Goal: Task Accomplishment & Management: Manage account settings

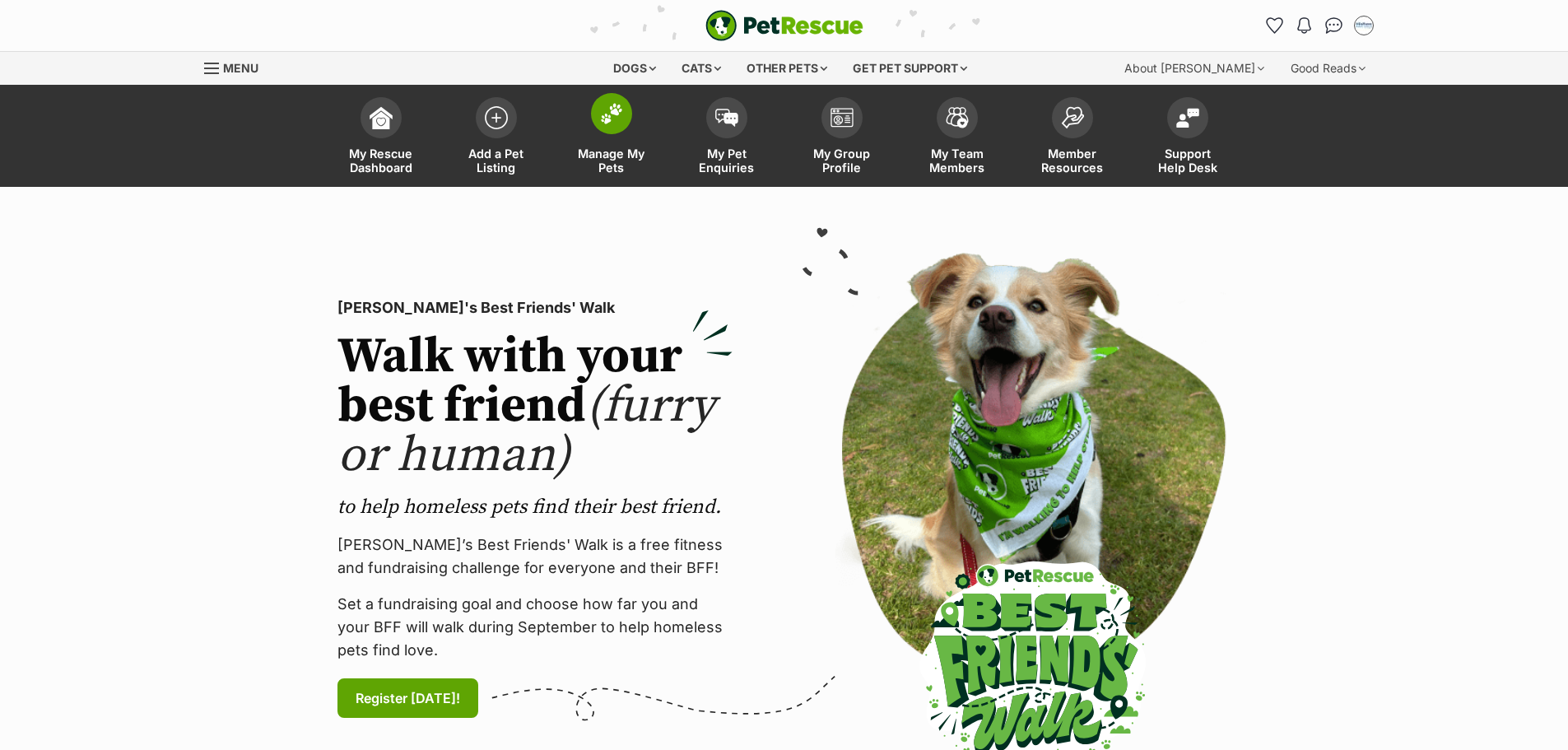
click at [611, 172] on span "Manage My Pets" at bounding box center [611, 160] width 74 height 28
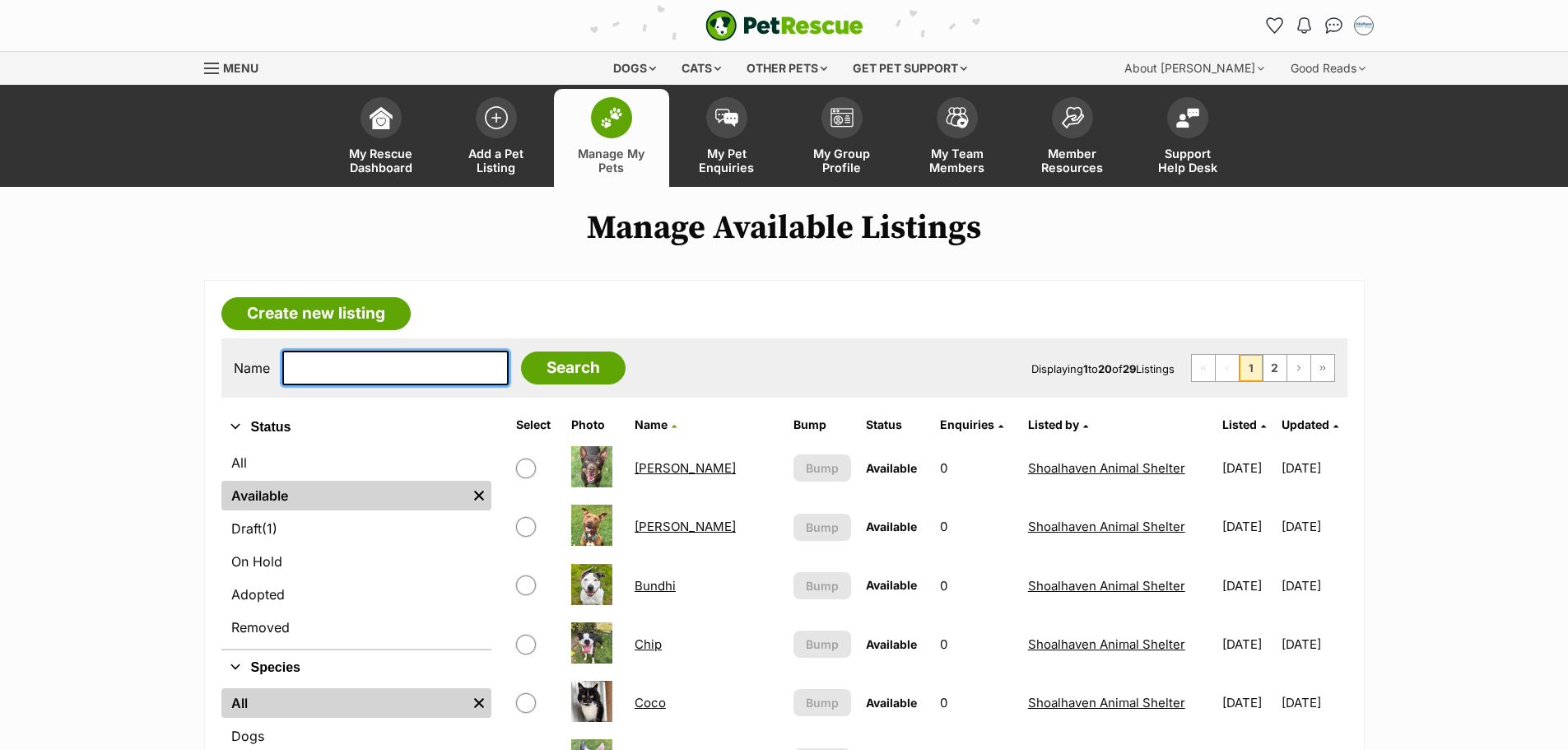
click at [390, 365] on input "text" at bounding box center [396, 368] width 226 height 34
type input "oden"
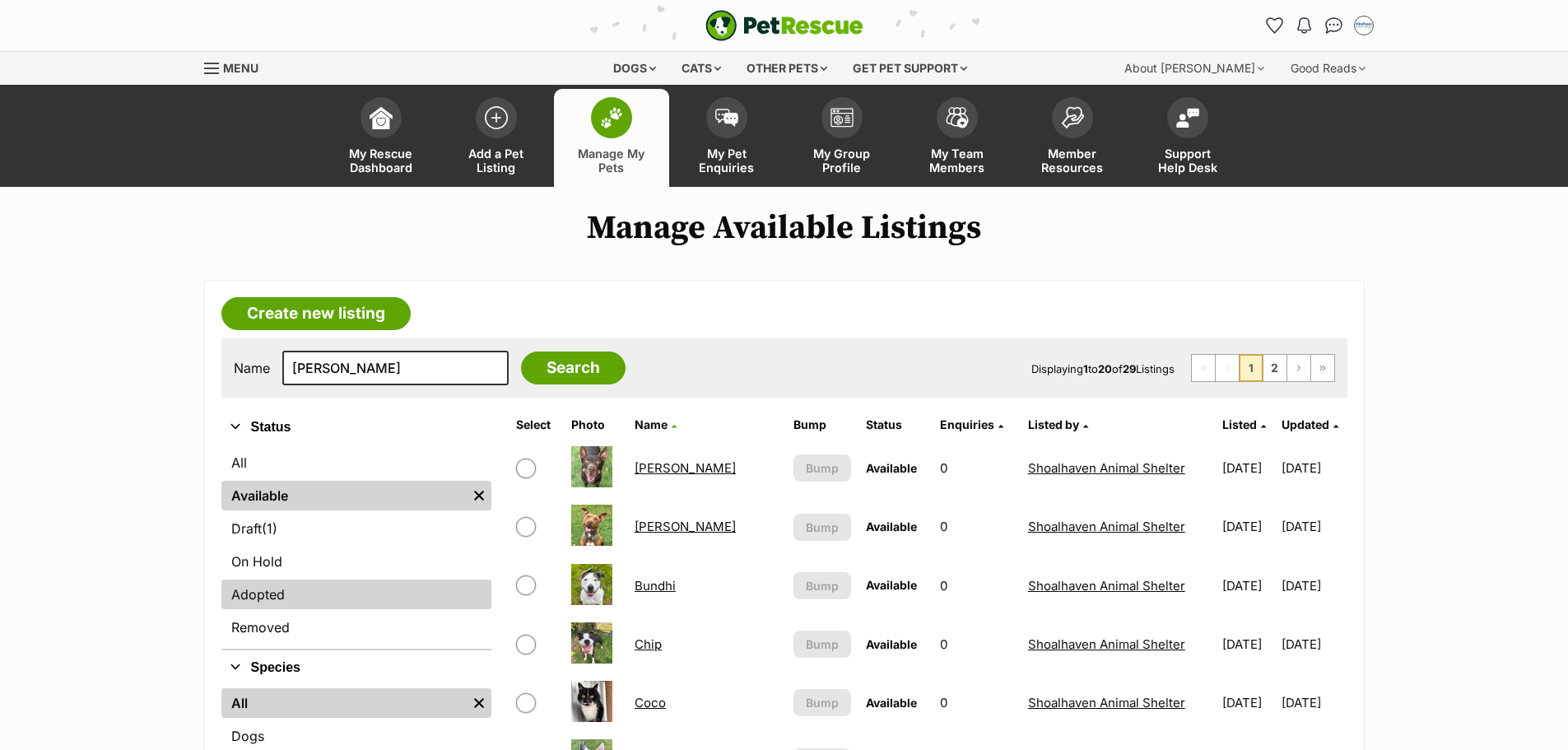
click at [245, 607] on link "Adopted" at bounding box center [356, 594] width 270 height 30
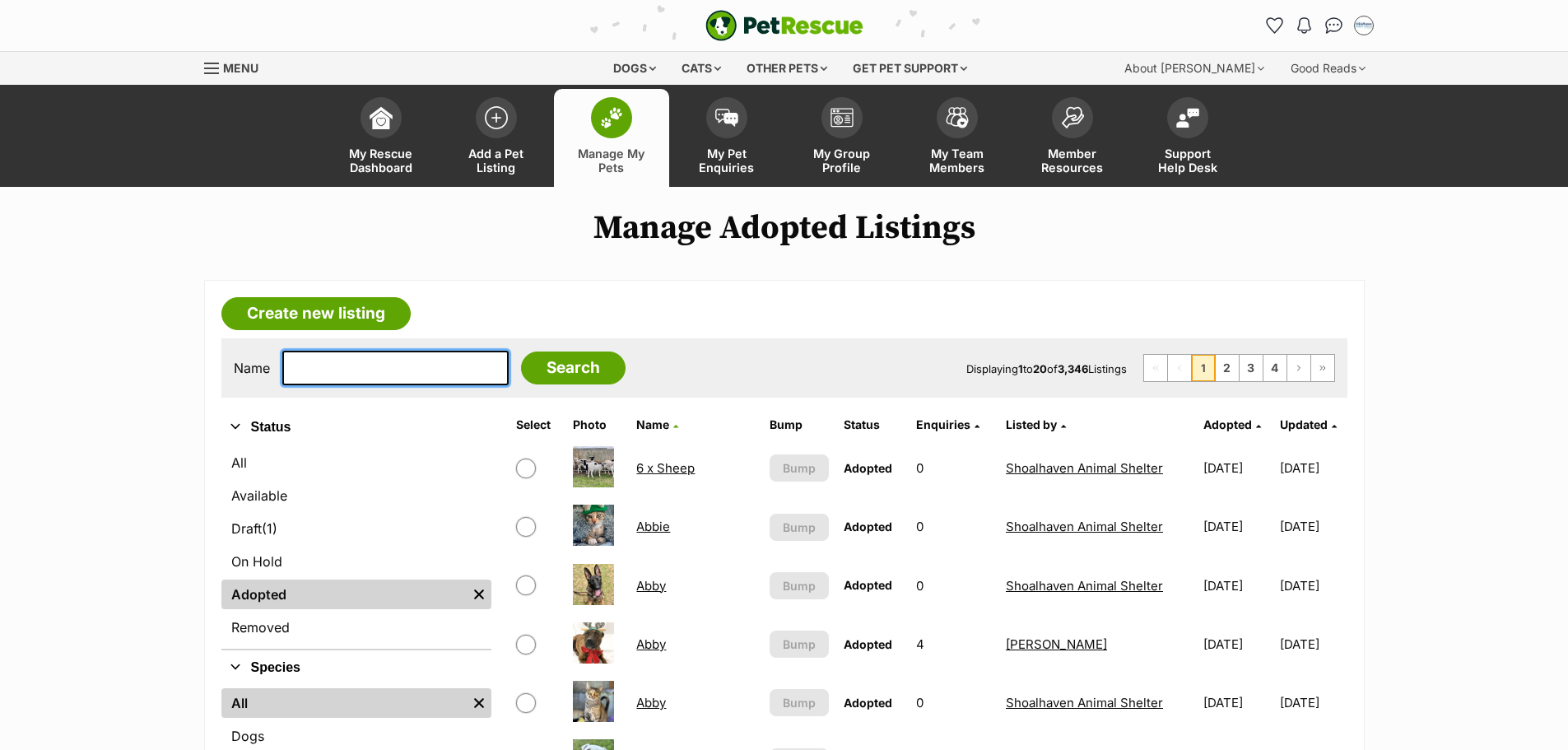
click at [370, 370] on input "text" at bounding box center [396, 368] width 226 height 34
type input "oden"
click at [521, 371] on input "Search" at bounding box center [572, 368] width 104 height 33
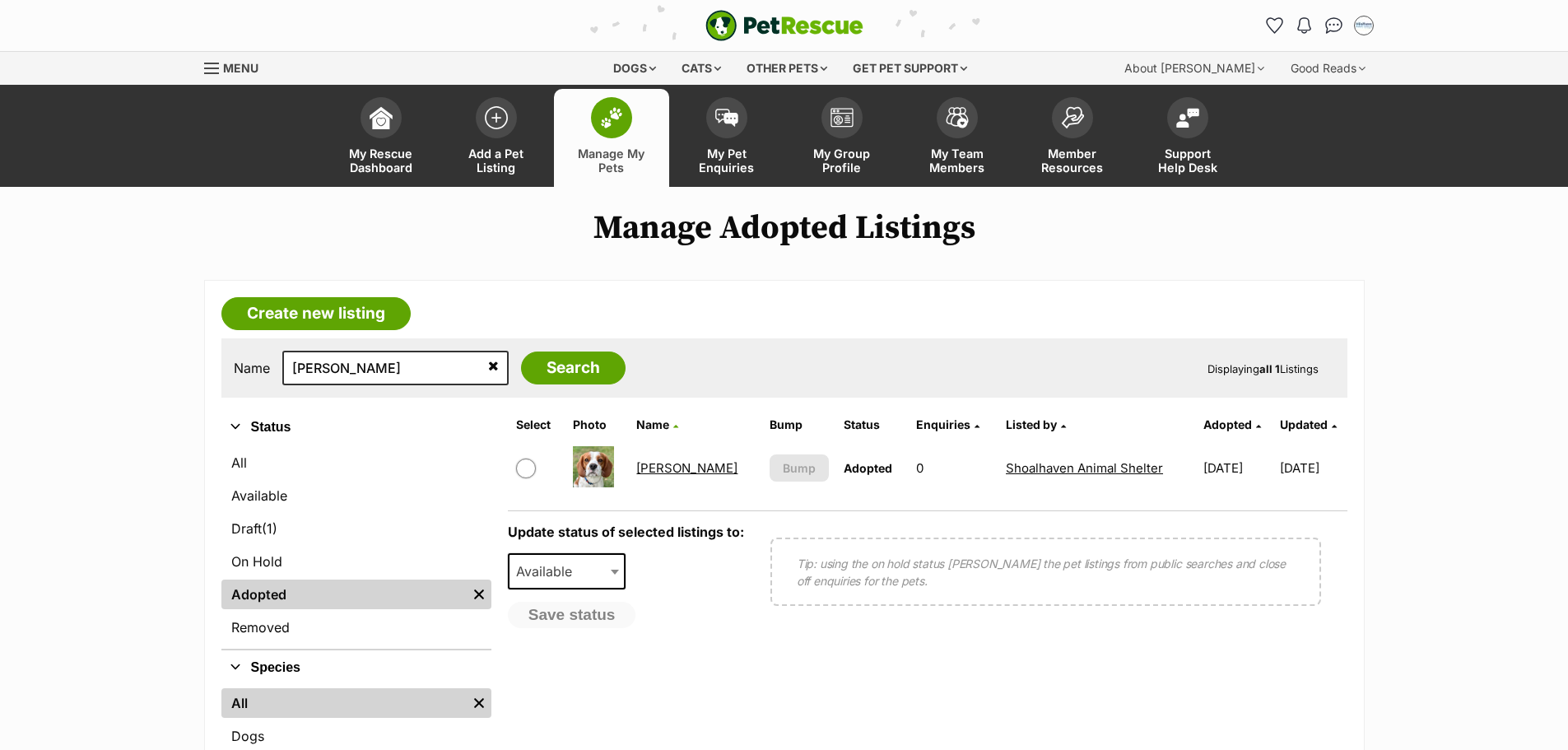
click at [653, 467] on link "Oden" at bounding box center [687, 467] width 101 height 15
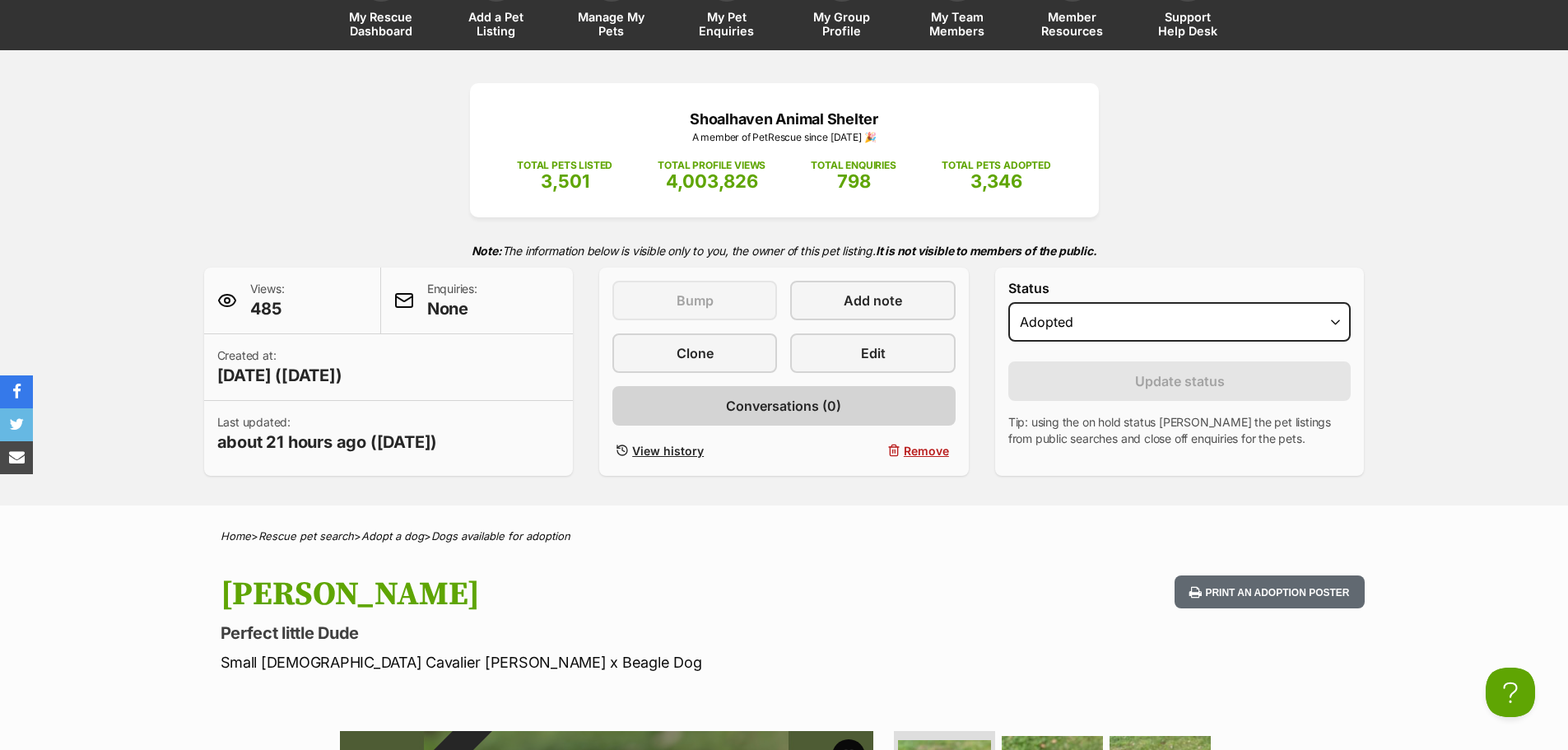
scroll to position [82, 0]
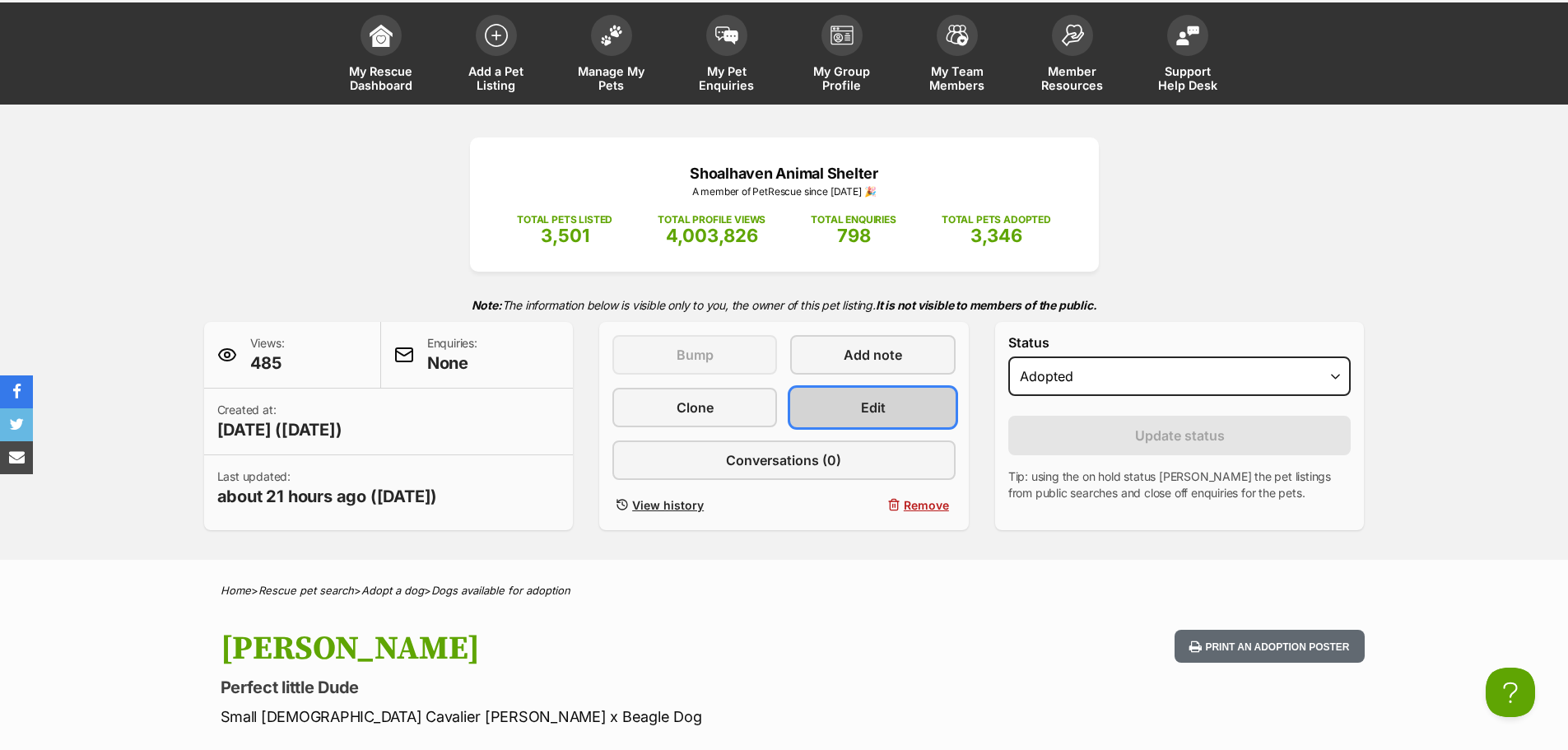
click at [869, 410] on span "Edit" at bounding box center [872, 408] width 24 height 20
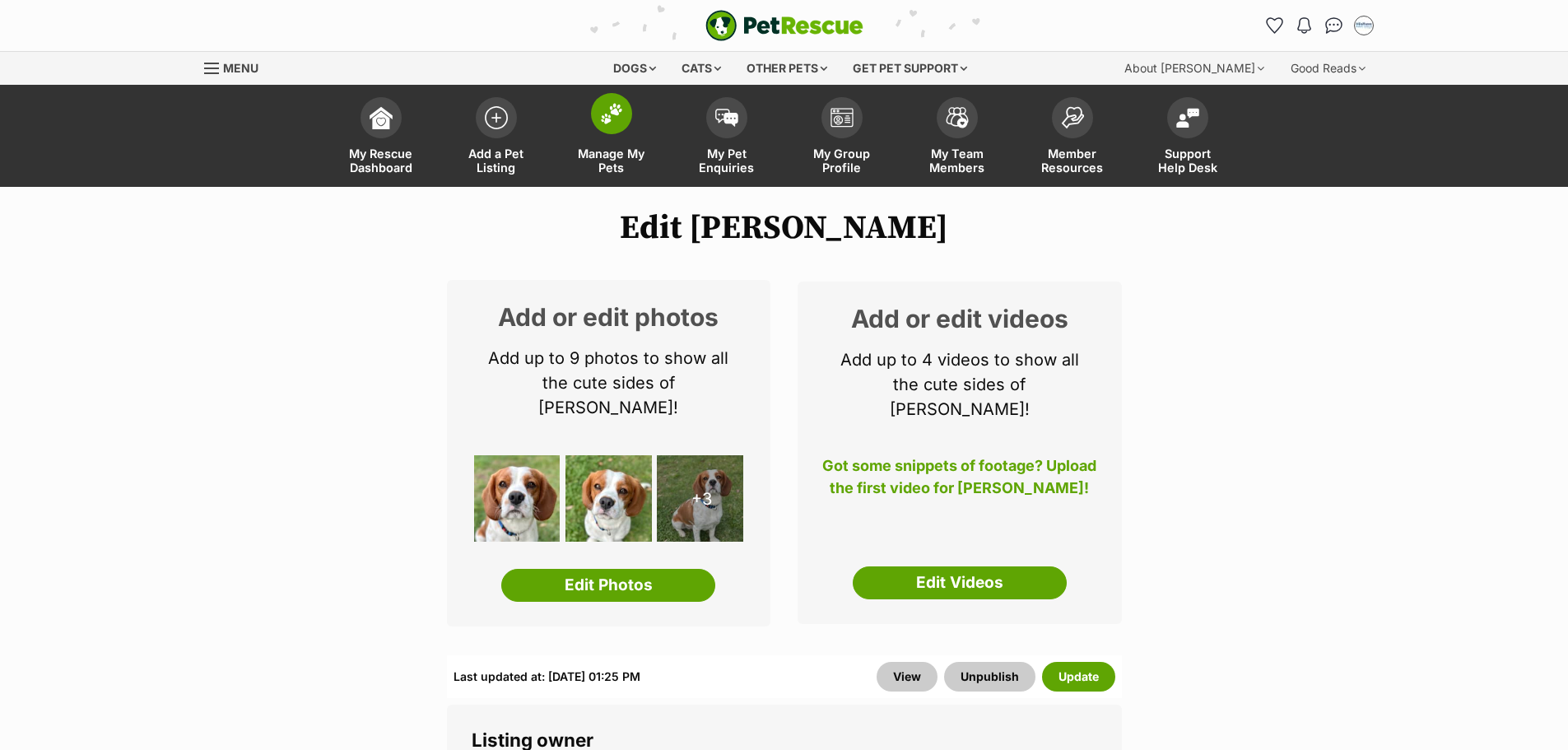
click at [610, 161] on span "Manage My Pets" at bounding box center [611, 160] width 74 height 28
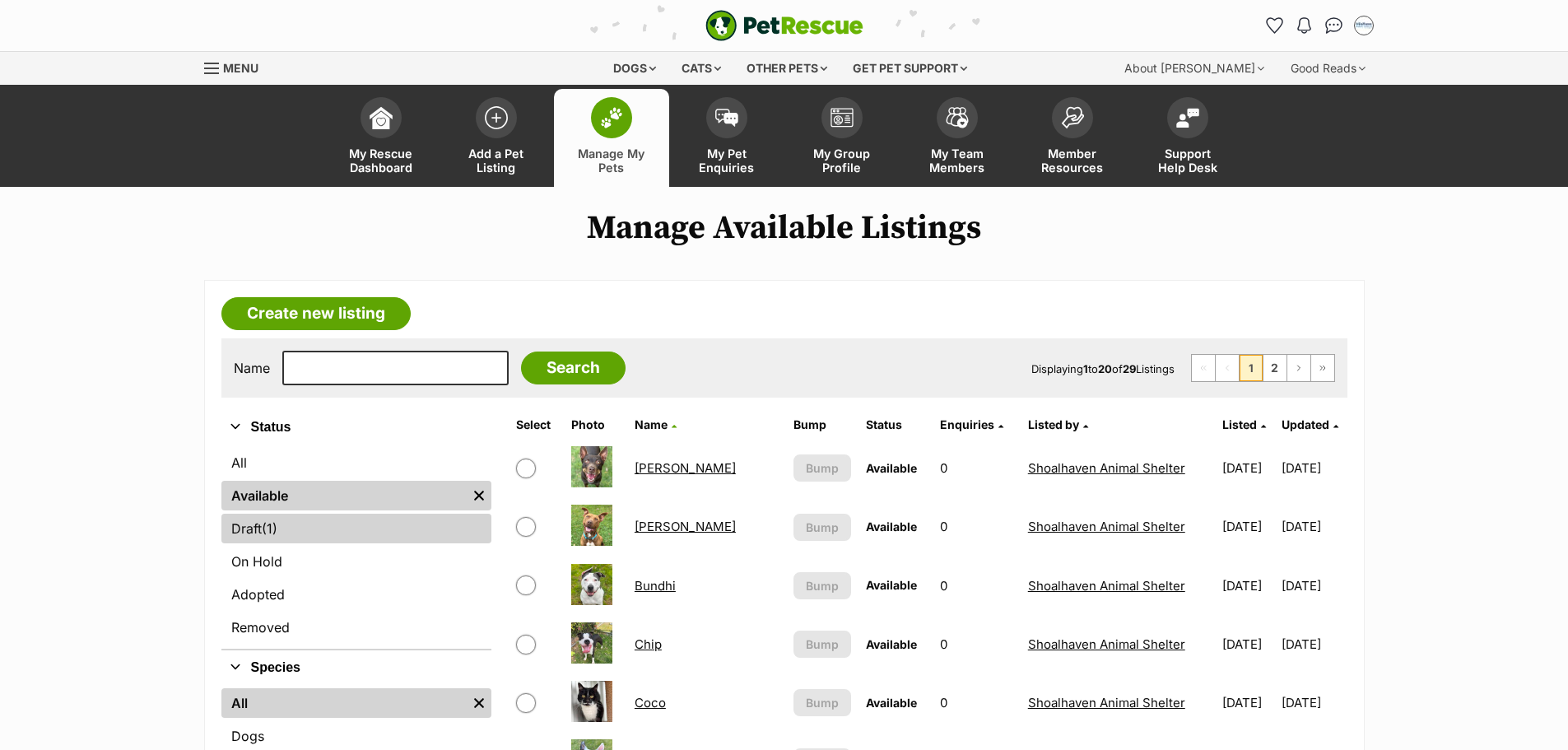
click at [271, 533] on span "(1)" at bounding box center [269, 528] width 15 height 20
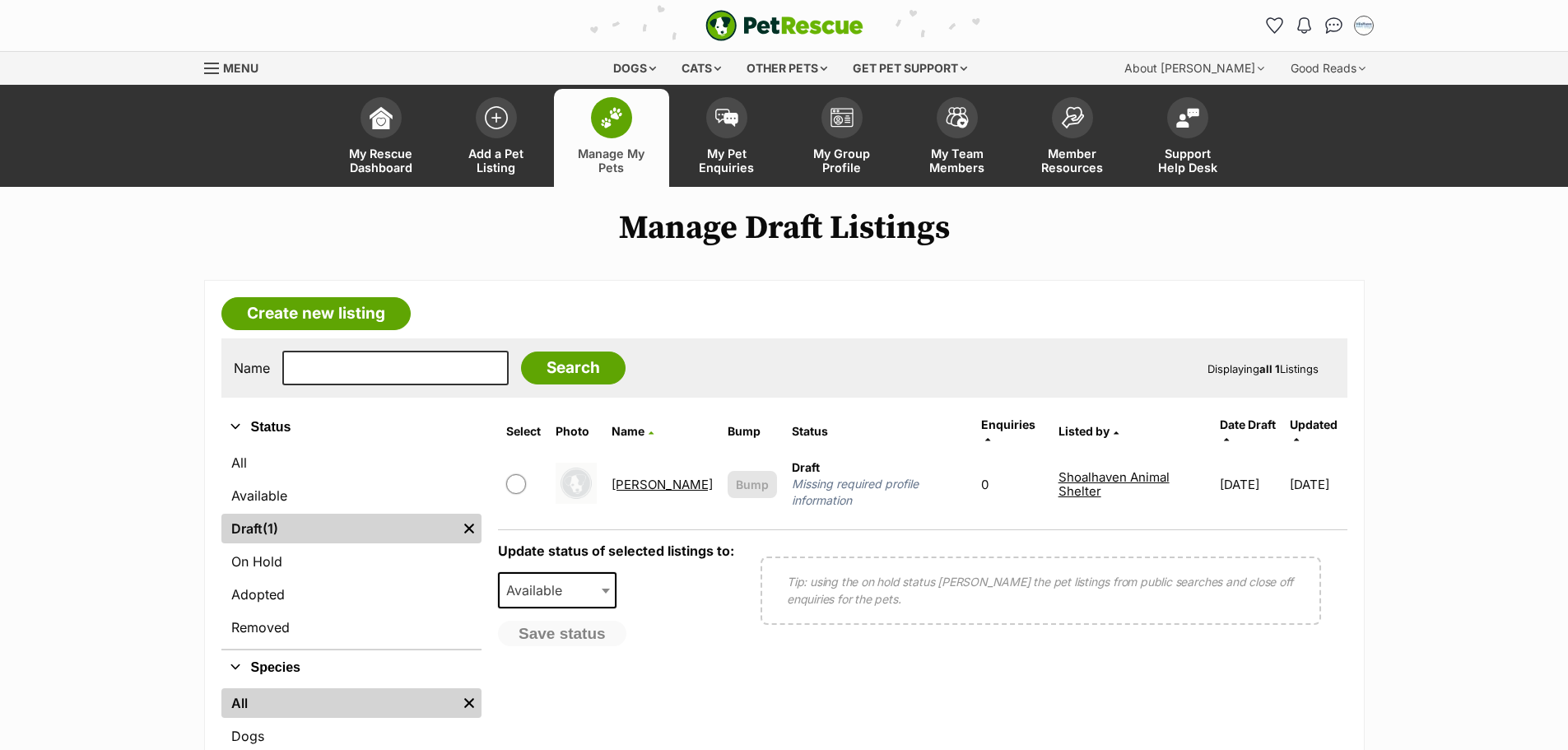
click at [633, 476] on link "[PERSON_NAME]" at bounding box center [662, 484] width 101 height 15
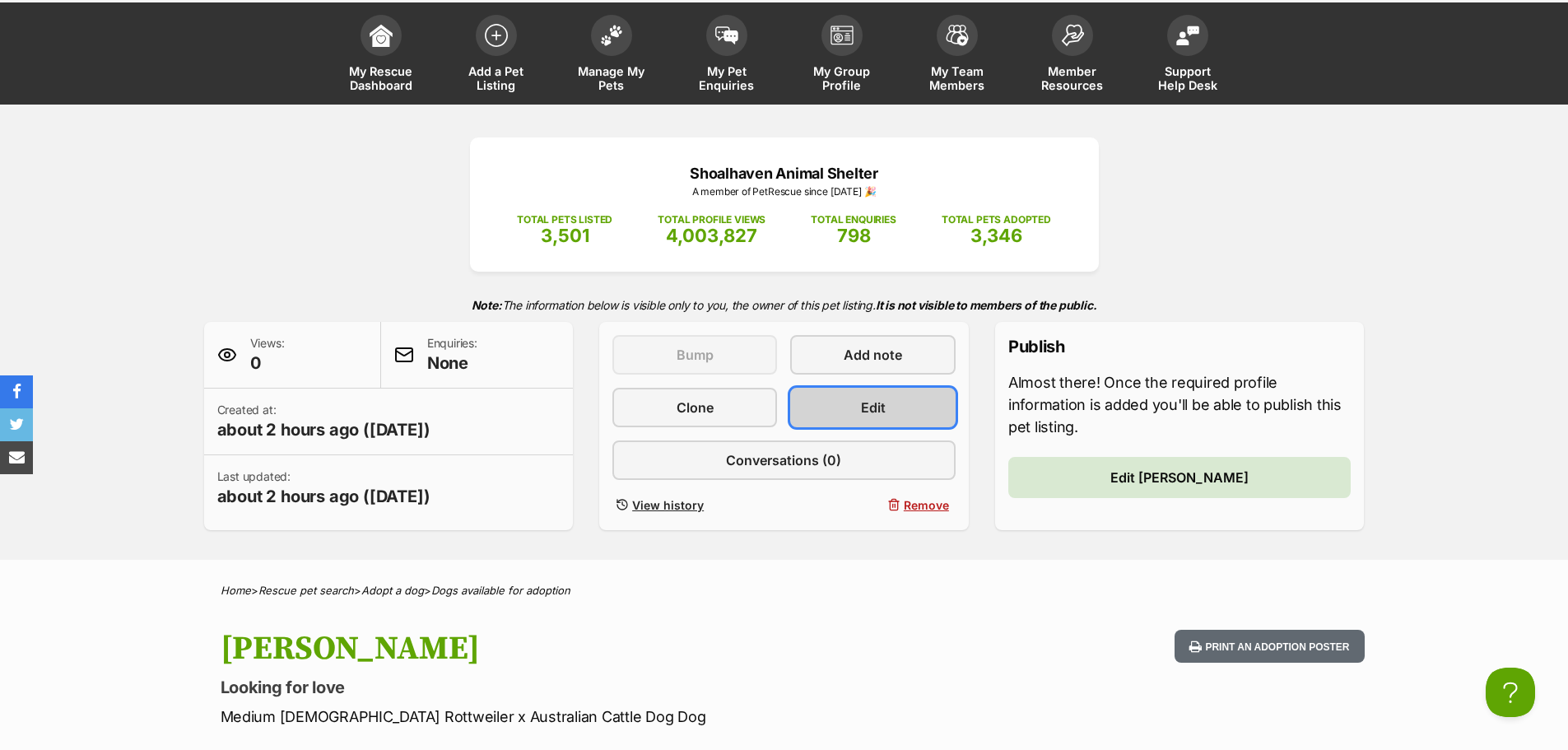
click at [913, 403] on link "Edit" at bounding box center [872, 408] width 165 height 40
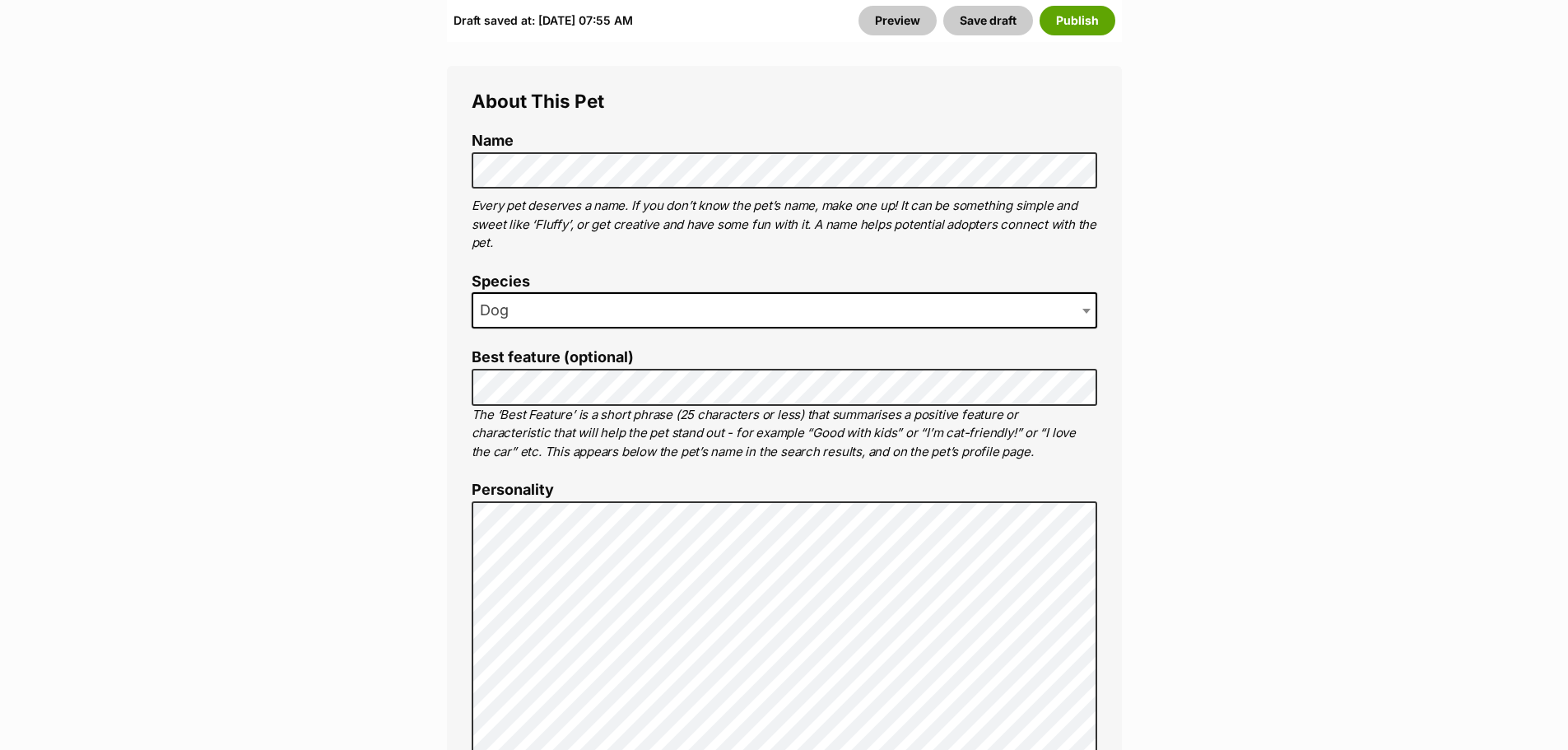
scroll to position [845, 0]
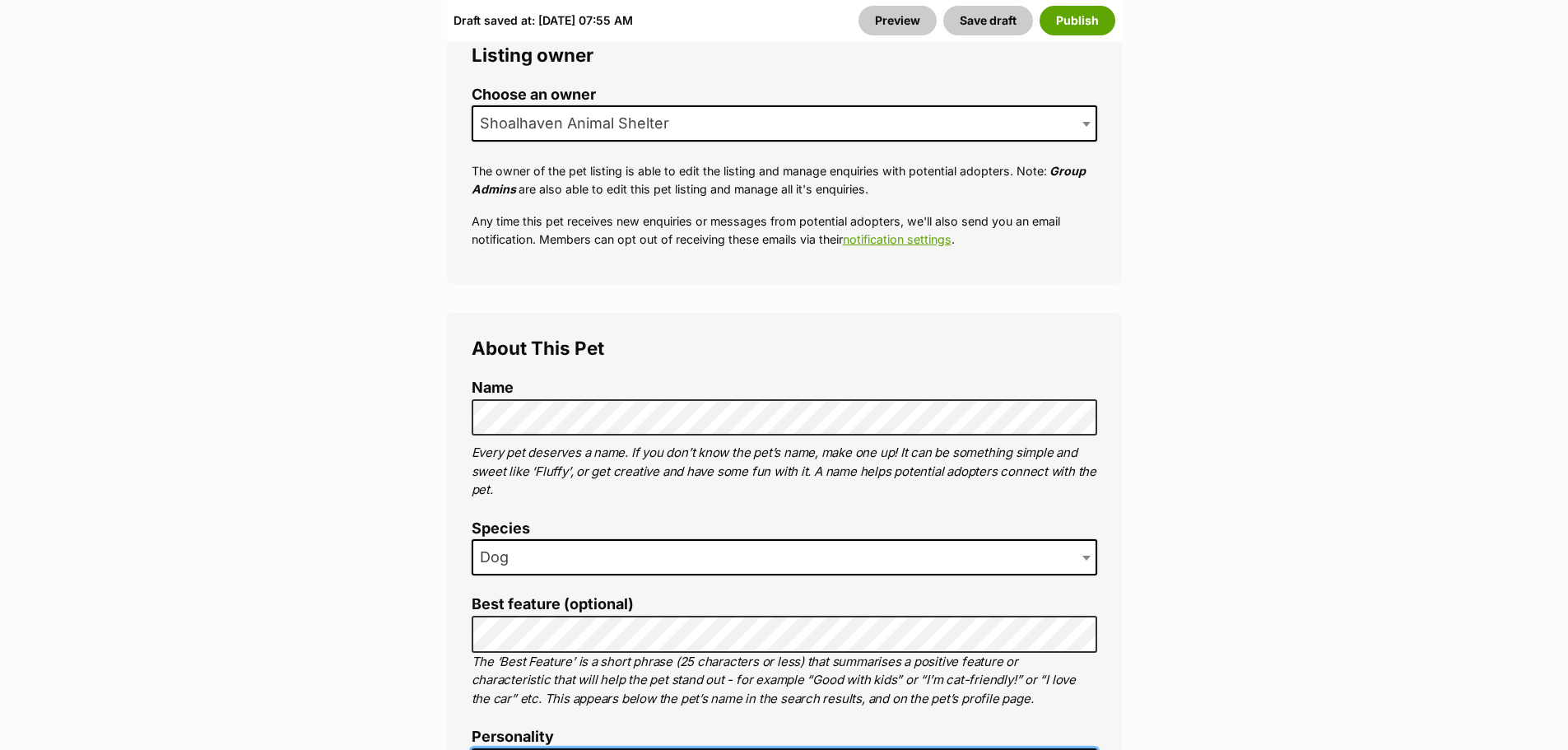
scroll to position [23, 0]
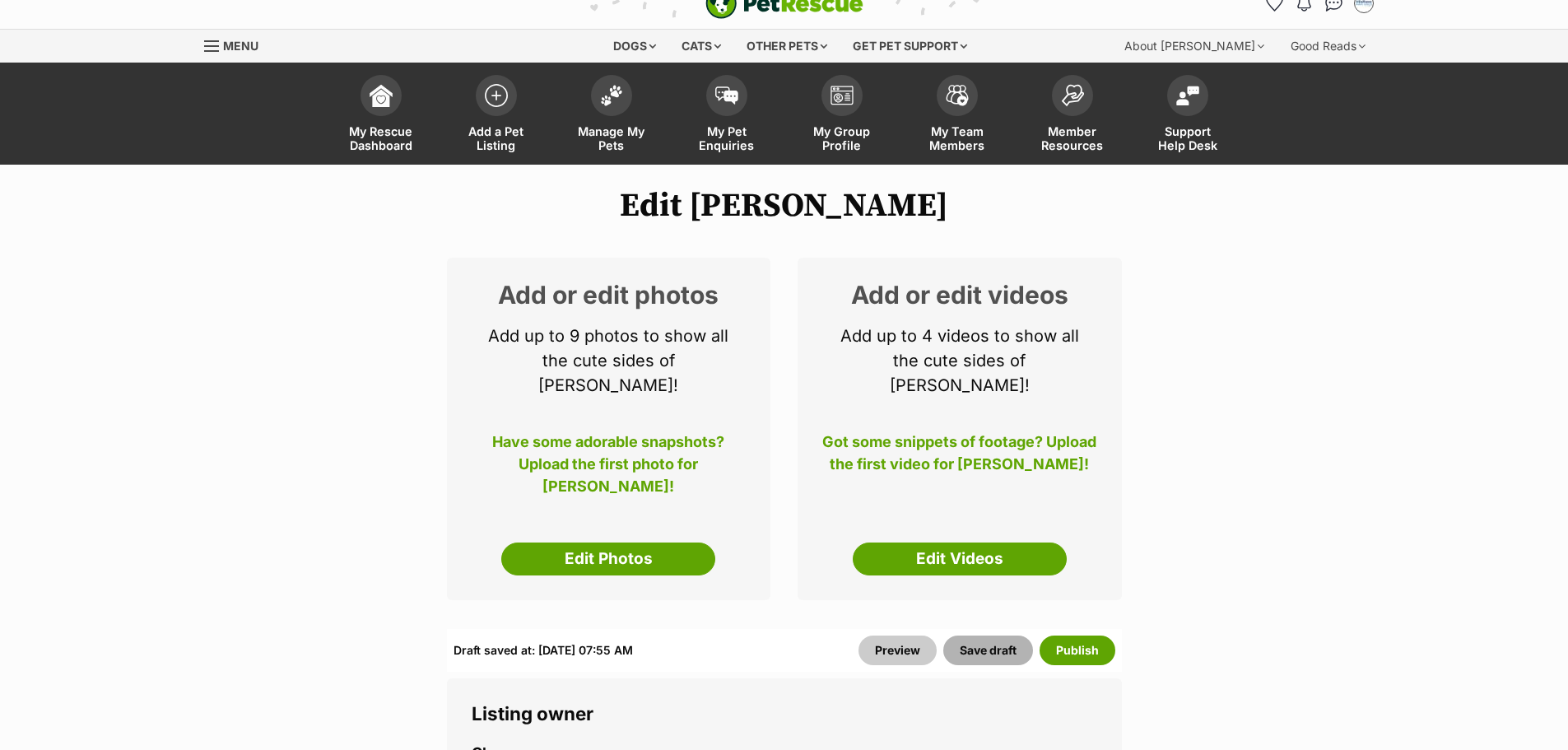
click at [979, 635] on button "Save draft" at bounding box center [987, 649] width 90 height 30
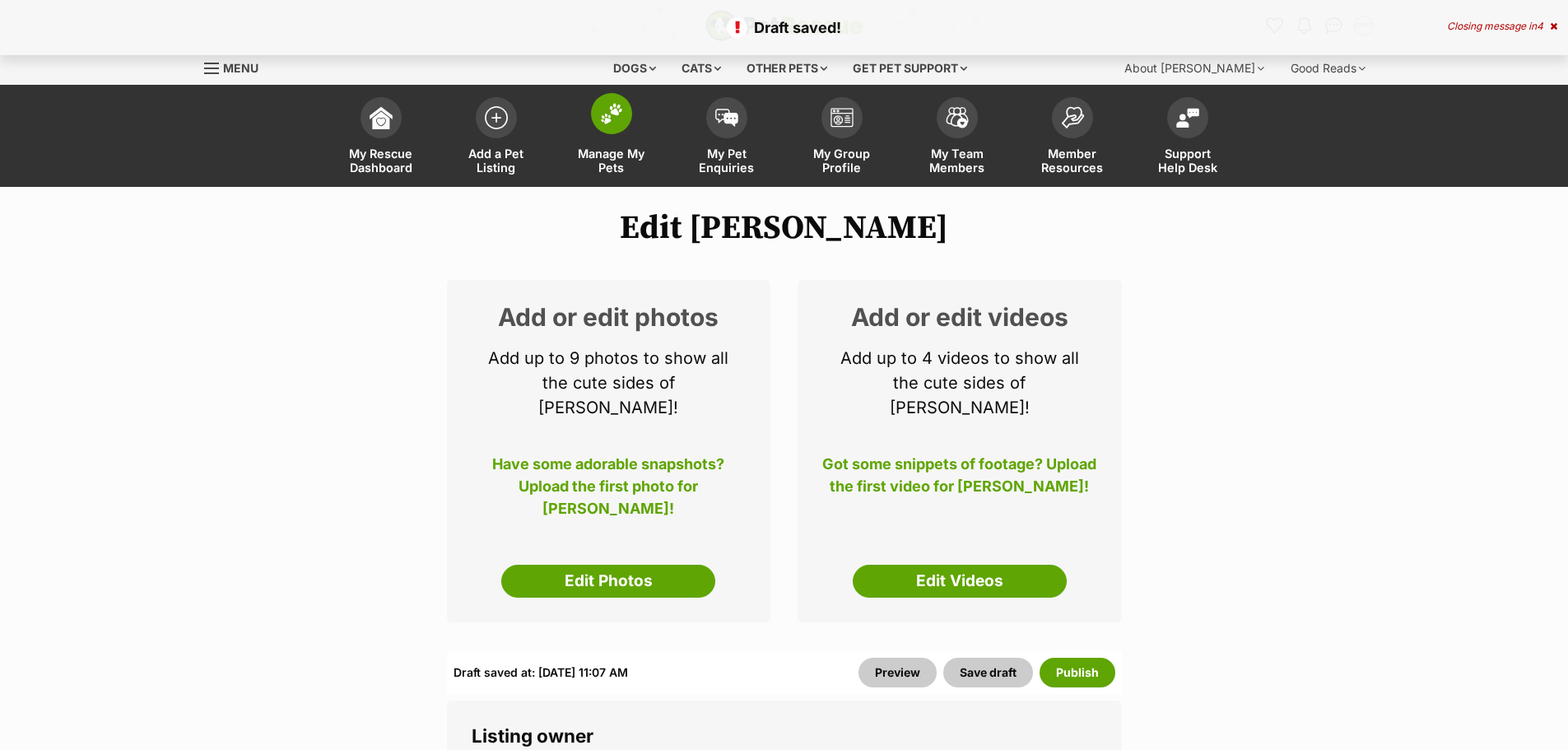
click at [614, 161] on span "Manage My Pets" at bounding box center [611, 160] width 74 height 28
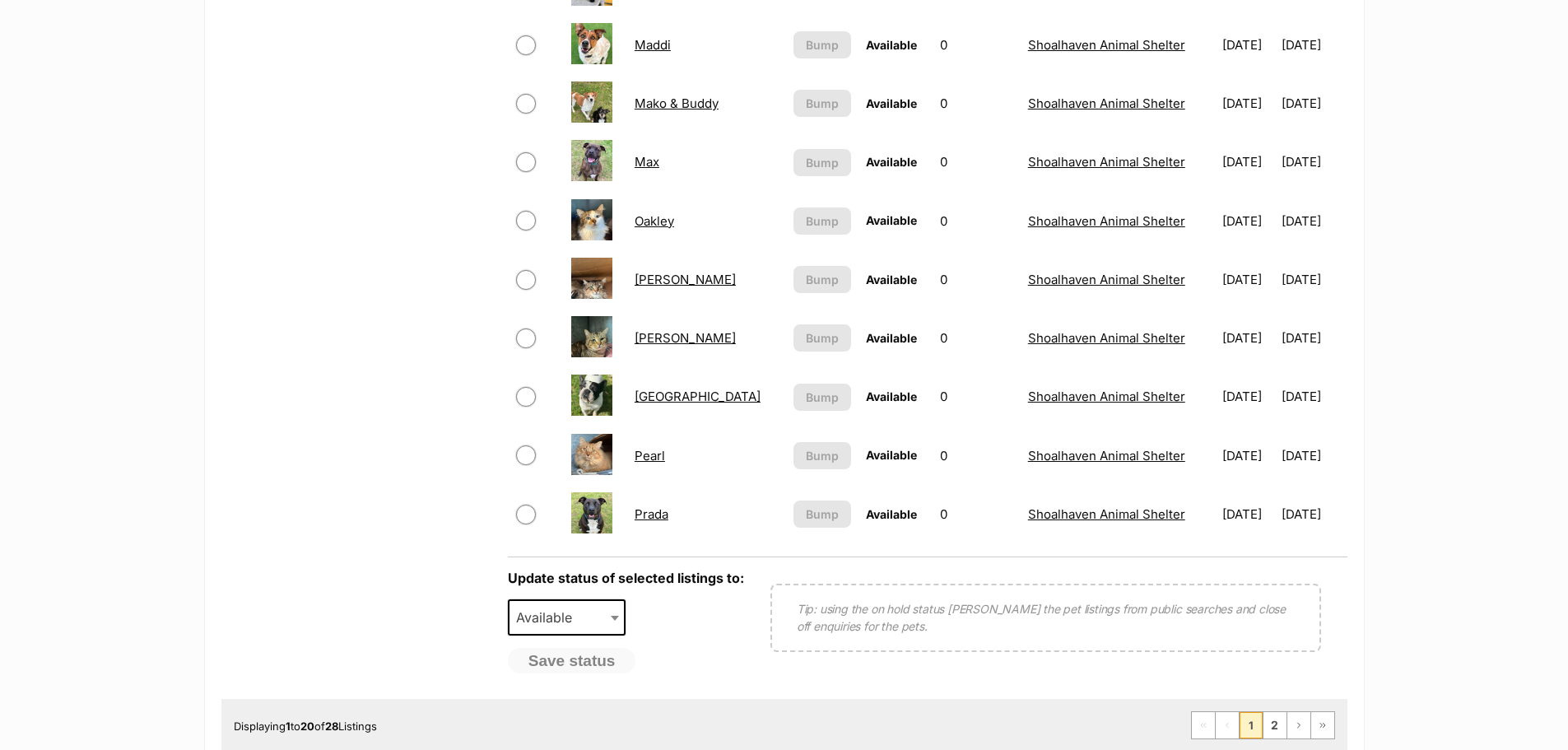
scroll to position [1070, 0]
click at [1270, 728] on link "2" at bounding box center [1275, 723] width 23 height 26
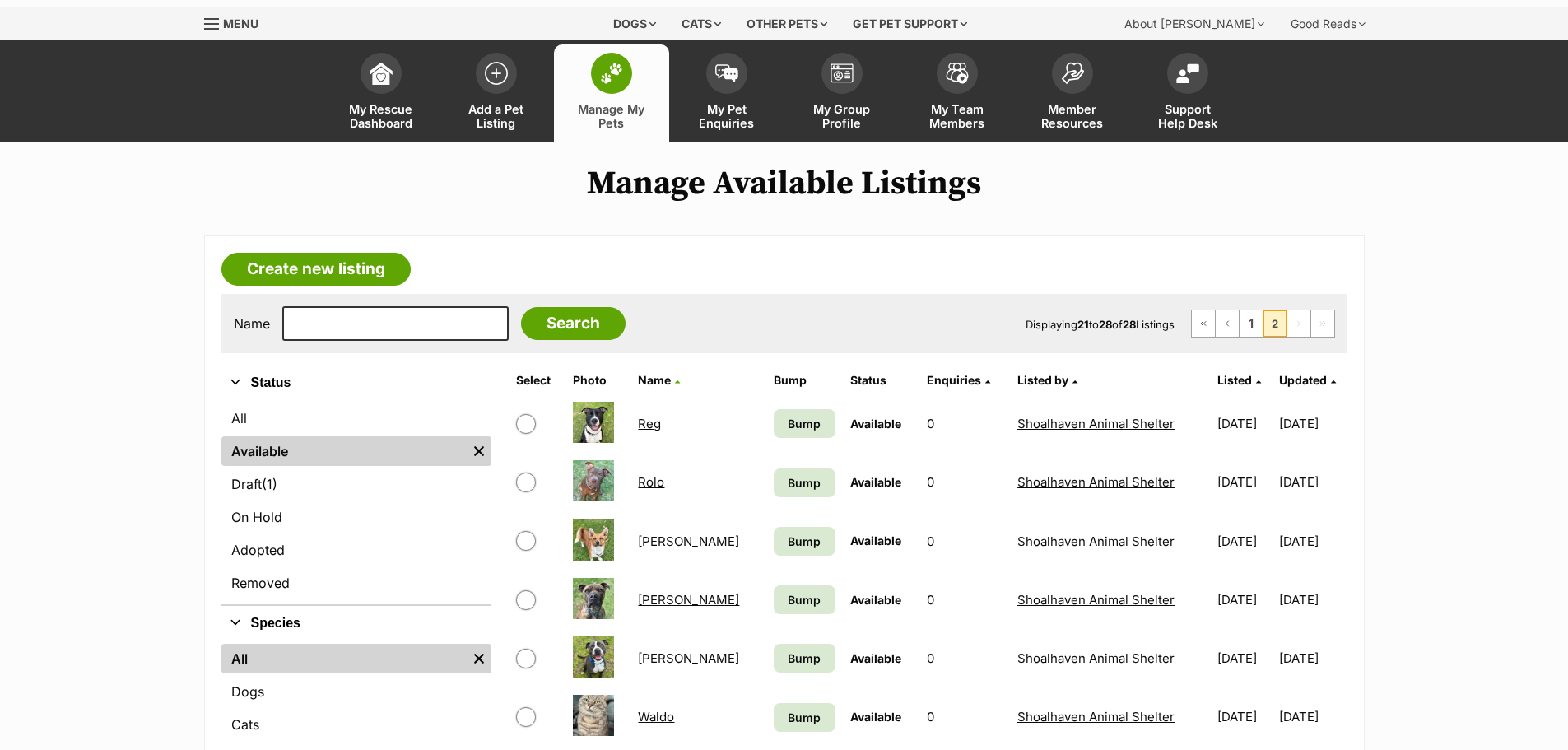
scroll to position [82, 0]
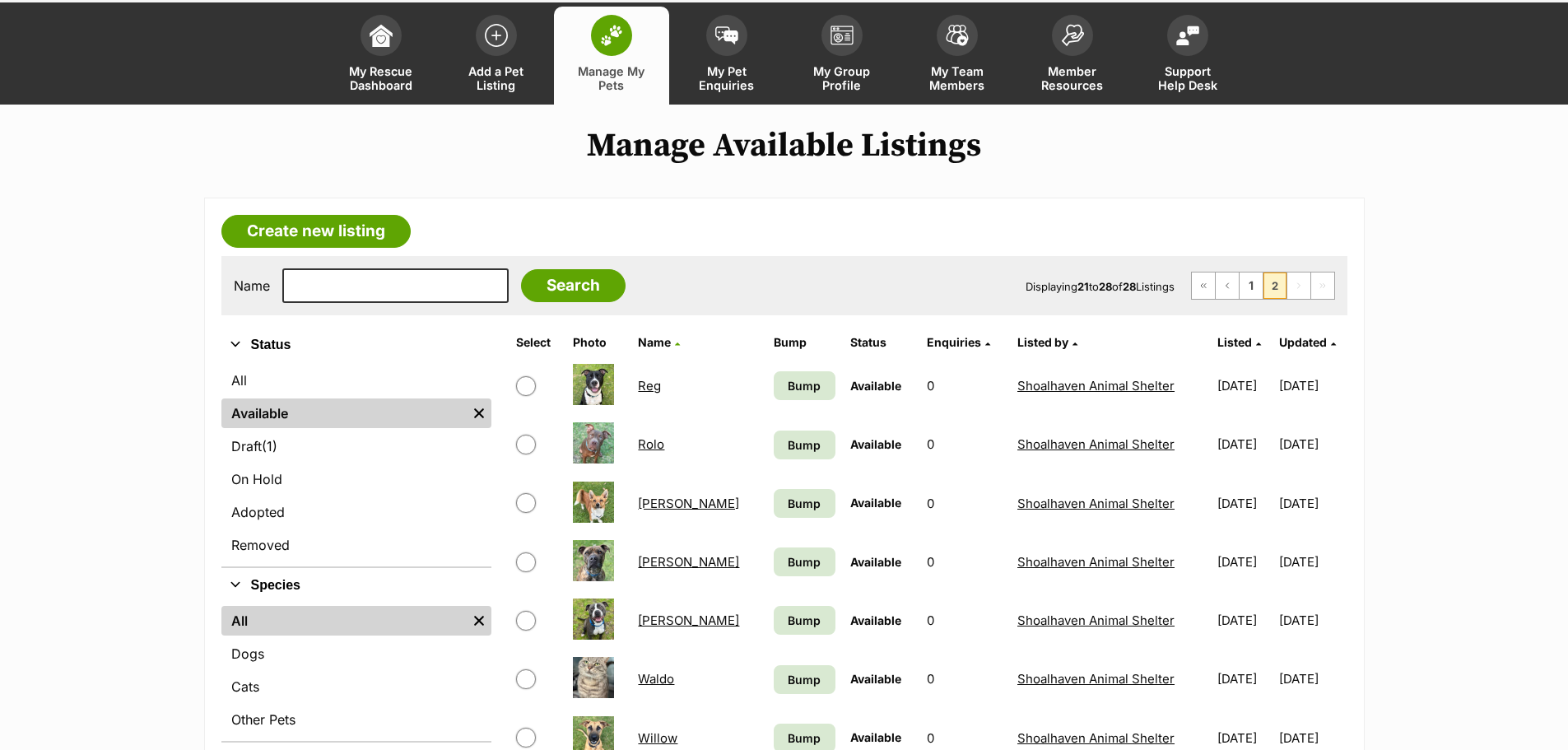
click at [659, 501] on link "[PERSON_NAME]" at bounding box center [688, 503] width 101 height 15
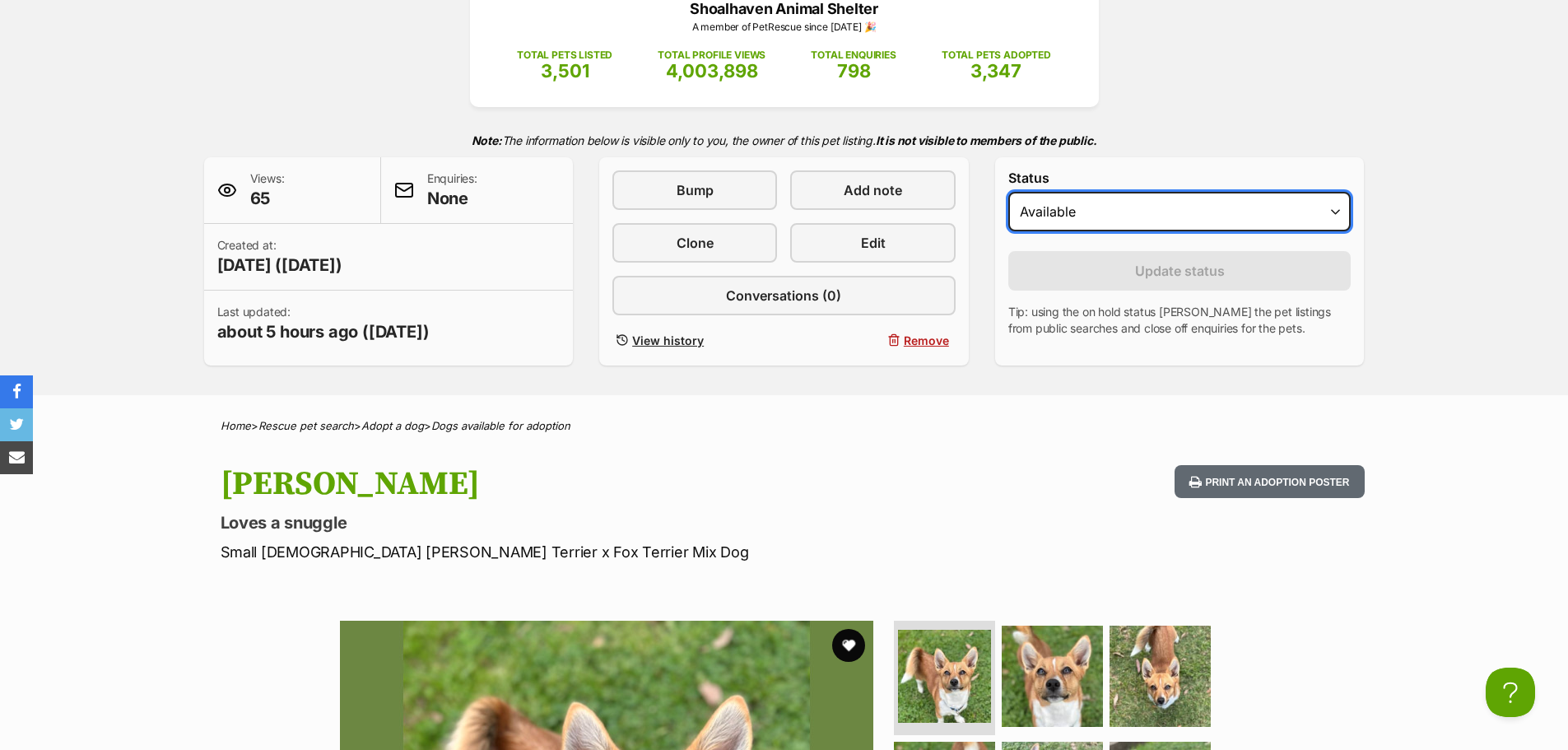
click at [1222, 212] on select "Draft Available On hold Adopted" at bounding box center [1179, 212] width 343 height 40
select select "rehomed"
click at [1008, 192] on select "Draft Available On hold Adopted" at bounding box center [1179, 212] width 343 height 40
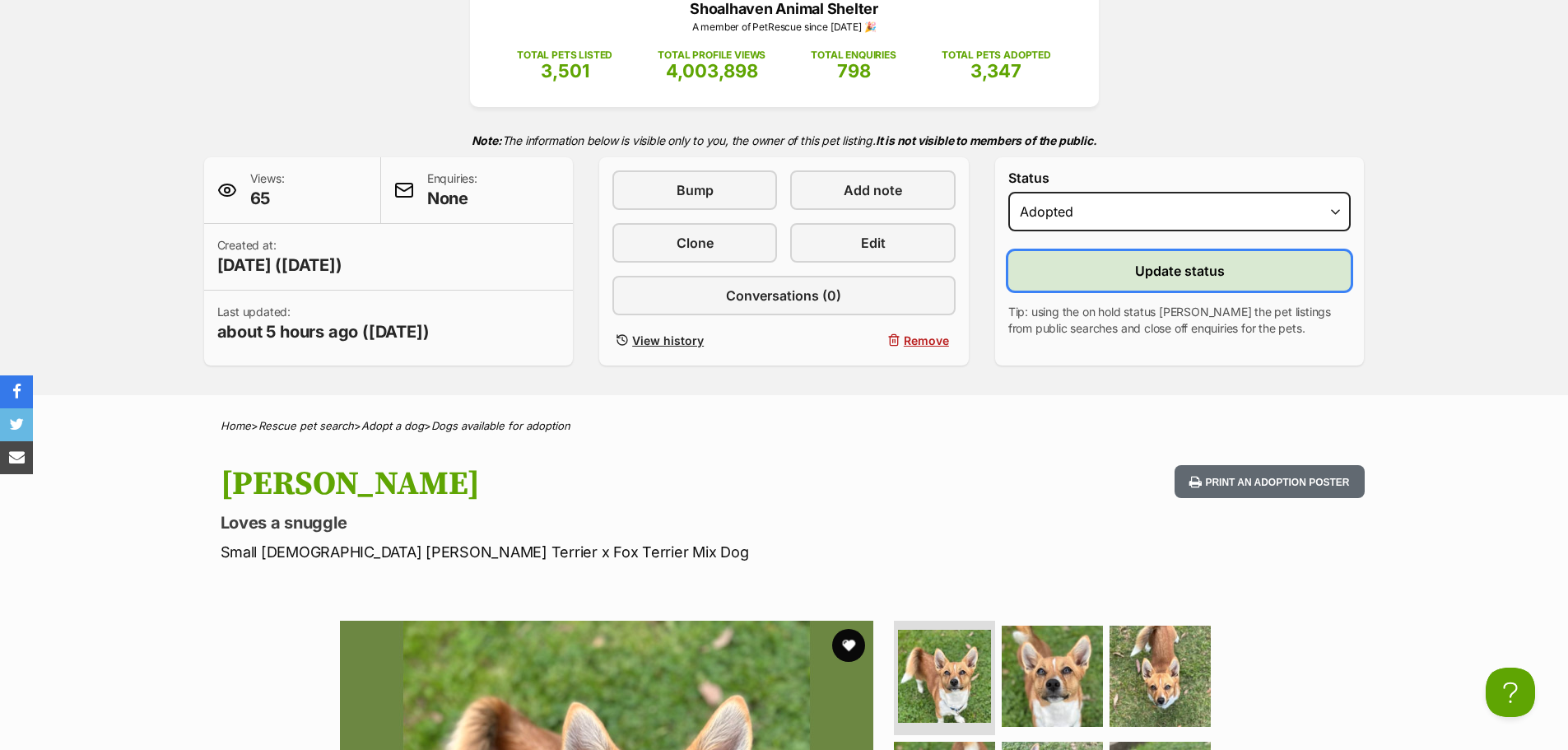
click at [1140, 266] on span "Update status" at bounding box center [1179, 271] width 90 height 20
